Goal: Task Accomplishment & Management: Manage account settings

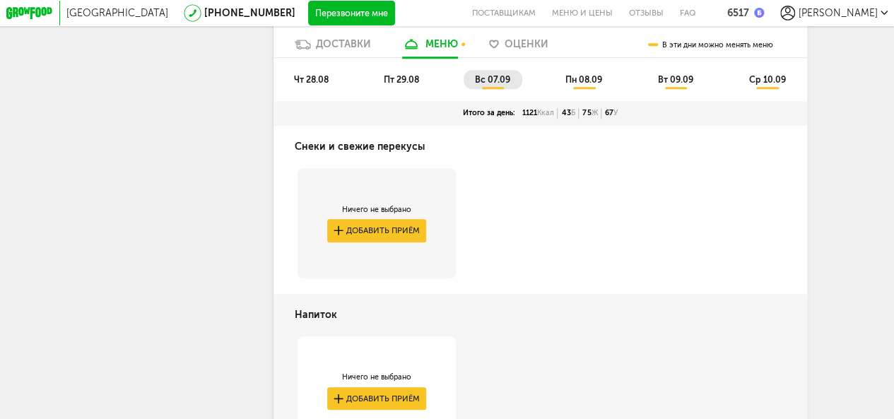
scroll to position [424, 0]
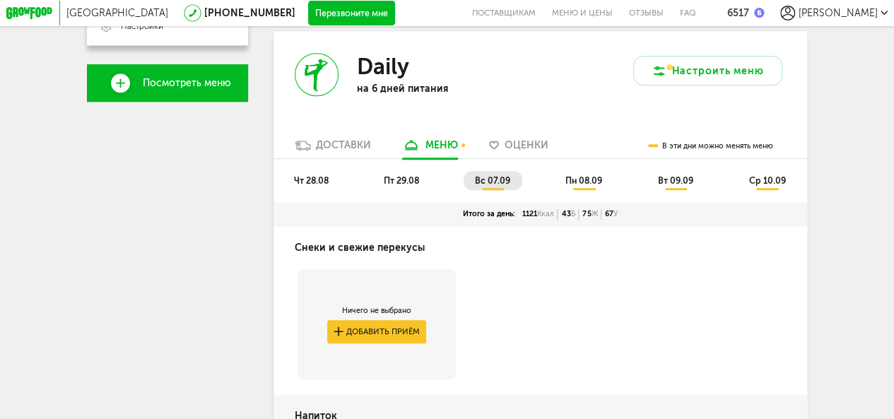
click at [583, 181] on span "пн 08.09" at bounding box center [584, 180] width 37 height 11
click at [672, 185] on span "вт 09.09" at bounding box center [675, 180] width 35 height 11
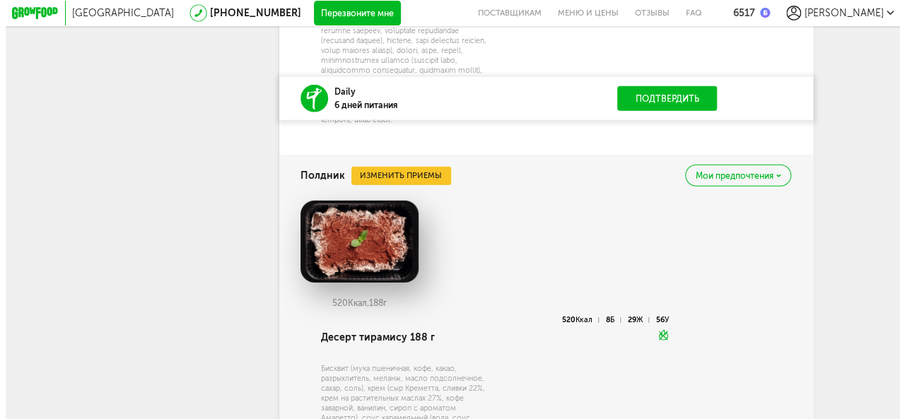
scroll to position [1909, 0]
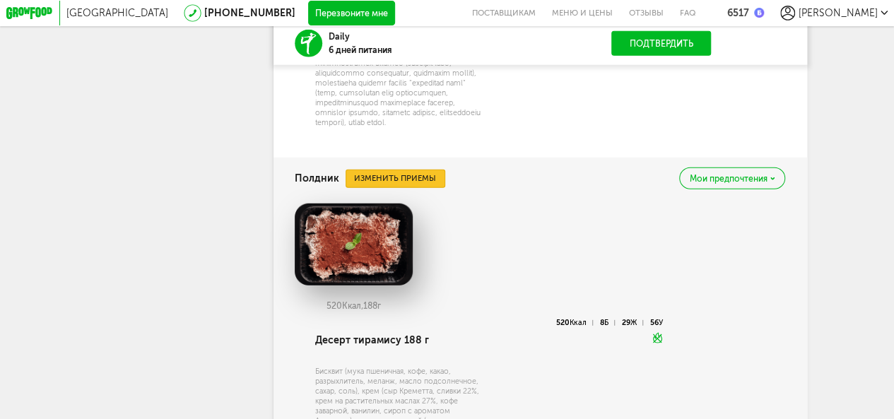
click at [392, 188] on button "Изменить приемы" at bounding box center [396, 179] width 100 height 18
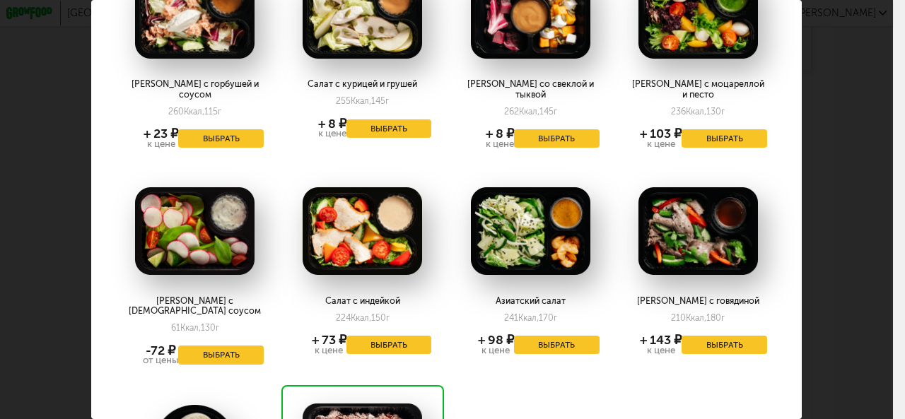
scroll to position [2404, 0]
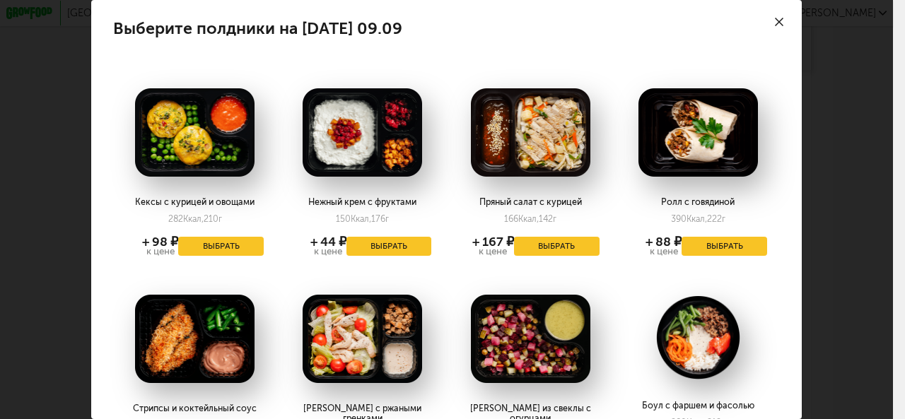
click at [775, 19] on icon at bounding box center [779, 22] width 8 height 8
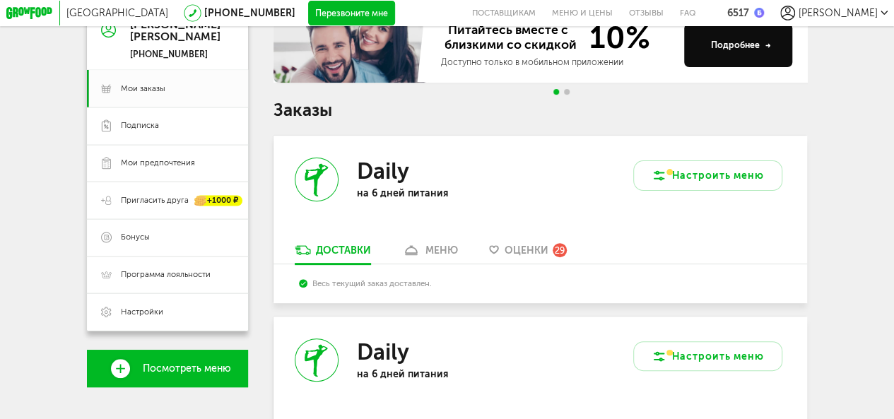
scroll to position [246, 0]
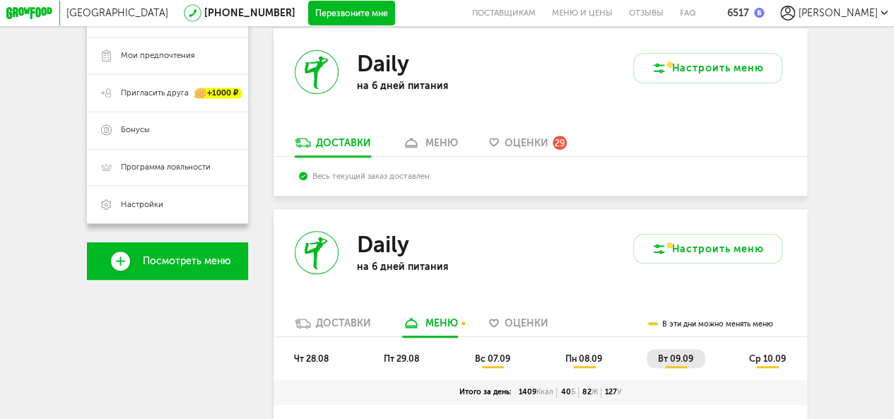
click at [774, 364] on span "ср 10.09" at bounding box center [767, 359] width 37 height 11
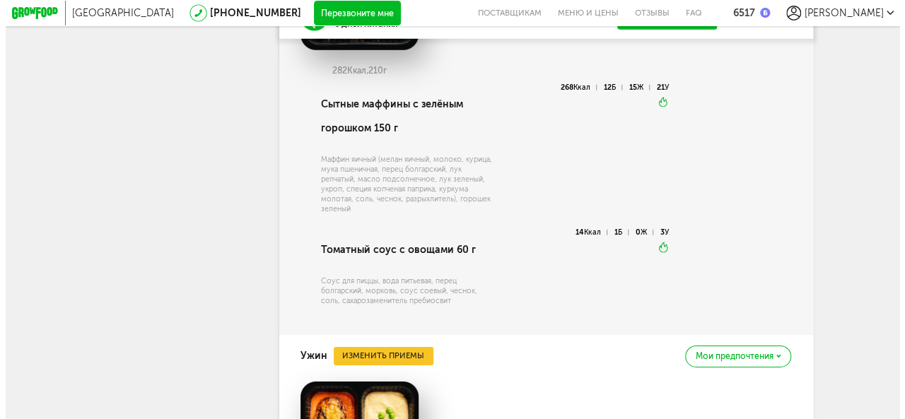
scroll to position [1872, 0]
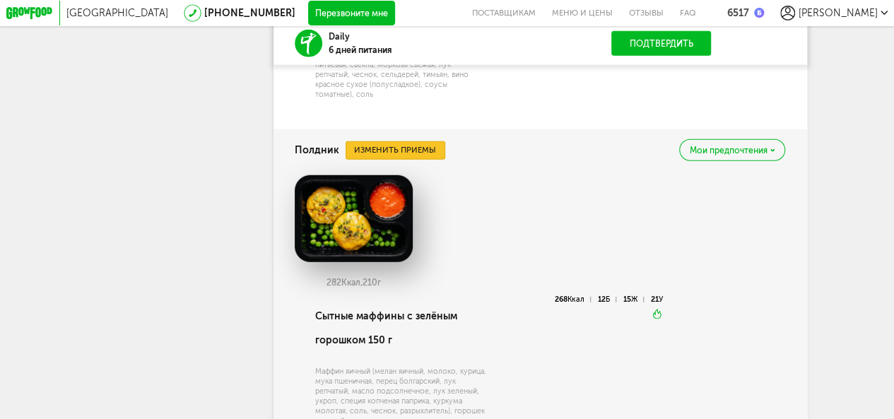
click at [392, 156] on button "Изменить приемы" at bounding box center [396, 150] width 100 height 18
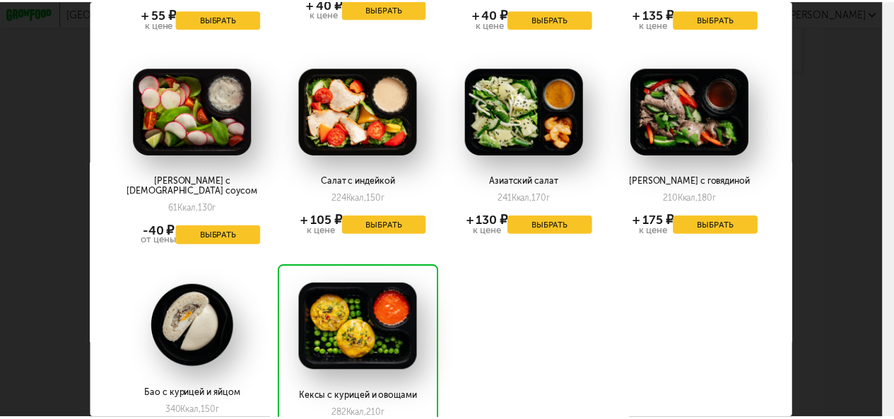
scroll to position [2404, 0]
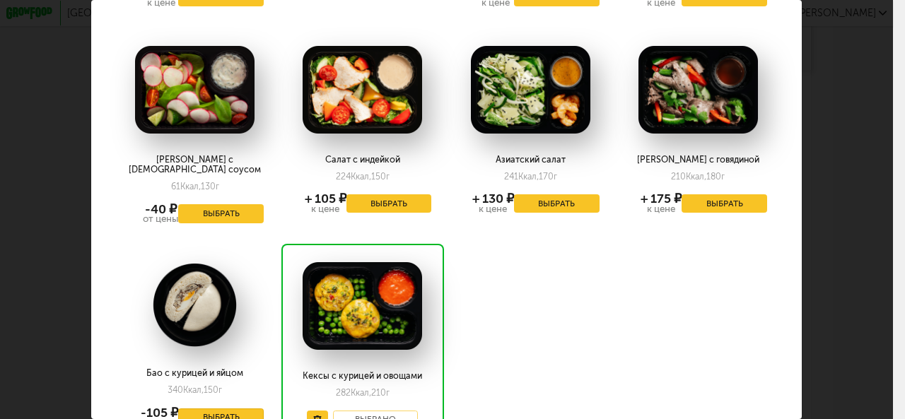
click at [199, 409] on button "Выбрать" at bounding box center [221, 418] width 86 height 19
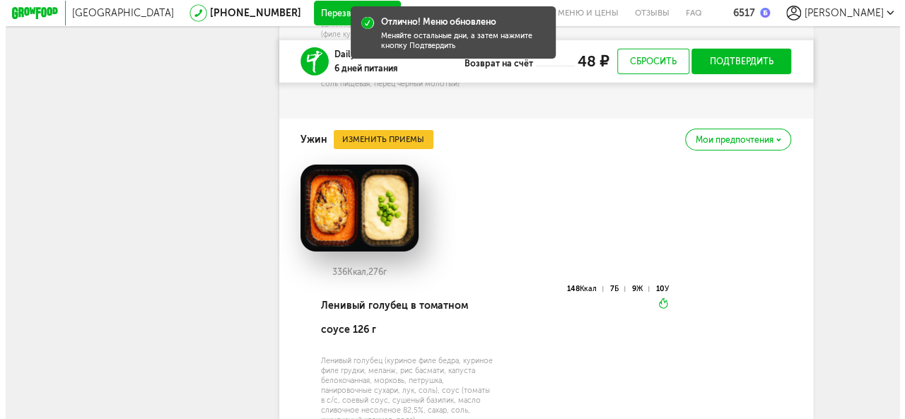
scroll to position [2296, 0]
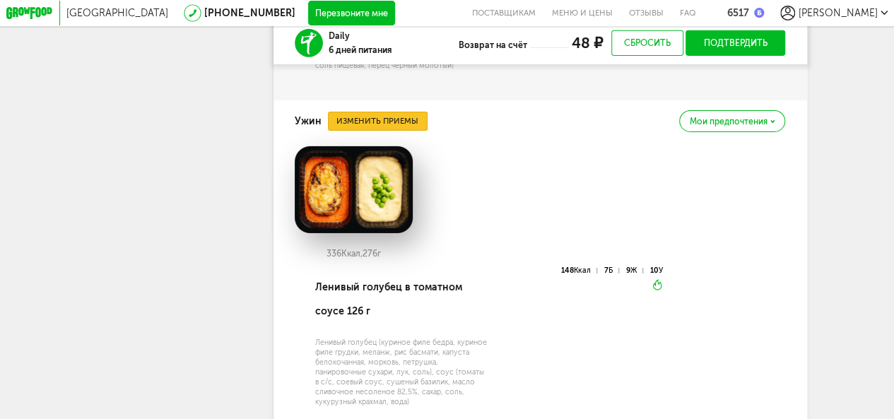
click at [392, 130] on button "Изменить приемы" at bounding box center [378, 121] width 100 height 18
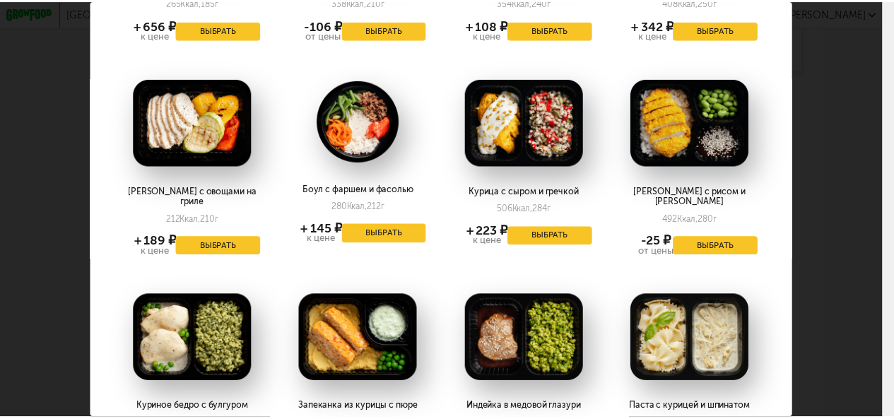
scroll to position [636, 0]
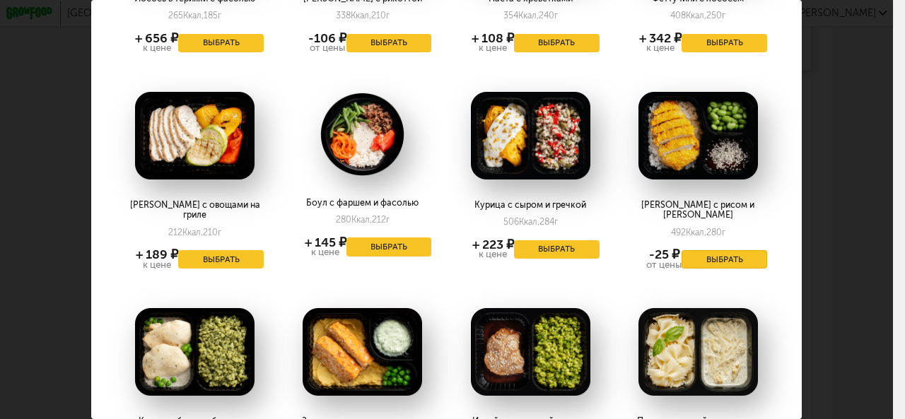
click at [707, 250] on button "Выбрать" at bounding box center [725, 259] width 86 height 19
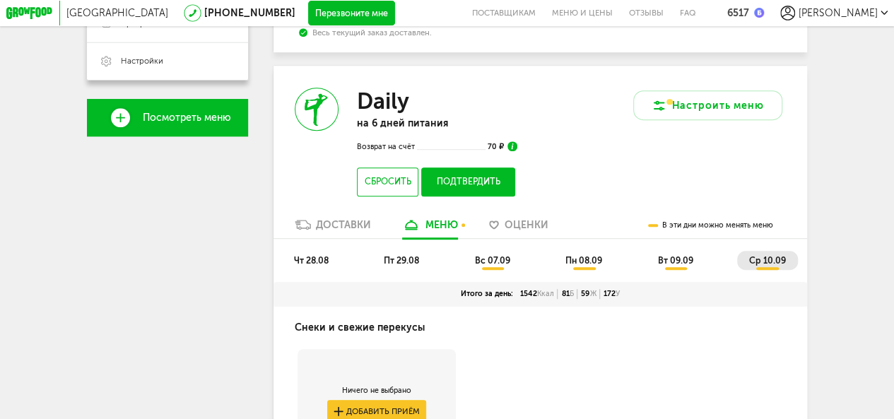
scroll to position [387, 0]
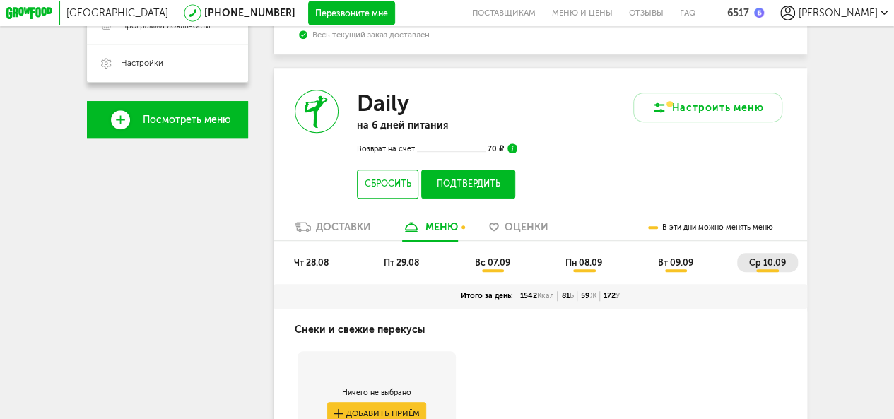
click at [486, 190] on button "Подтвердить" at bounding box center [468, 184] width 94 height 29
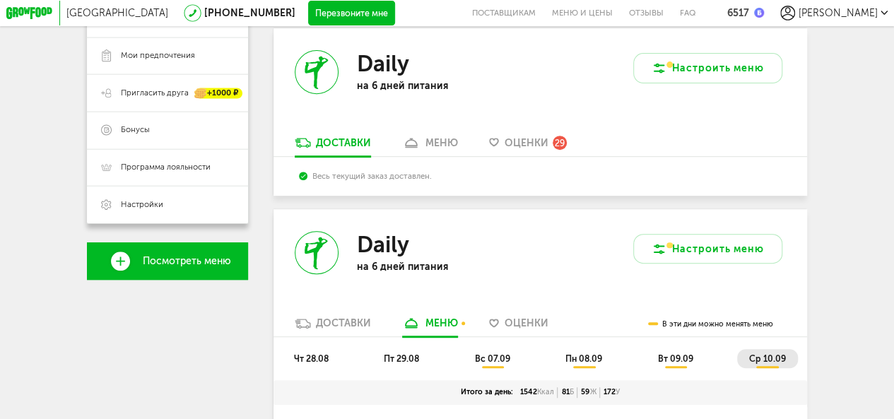
scroll to position [34, 0]
